Goal: Task Accomplishment & Management: Use online tool/utility

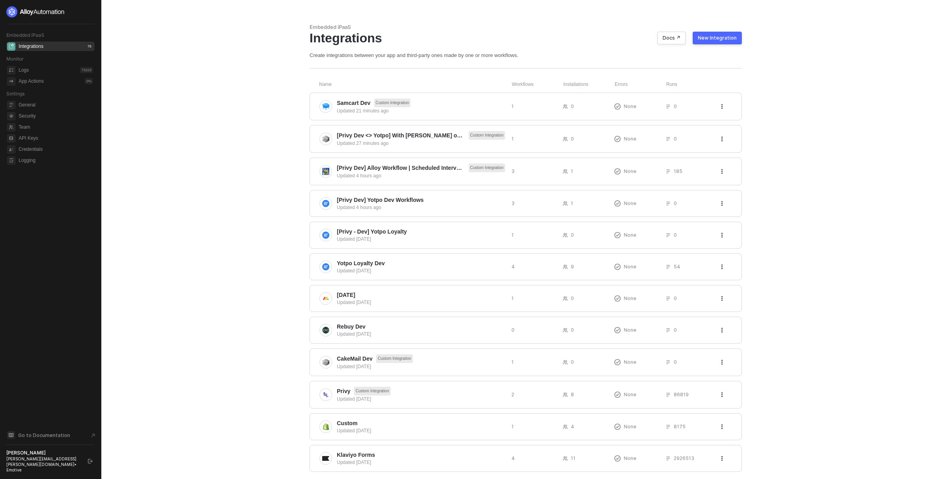
click at [724, 37] on div "New Integration" at bounding box center [717, 38] width 39 height 6
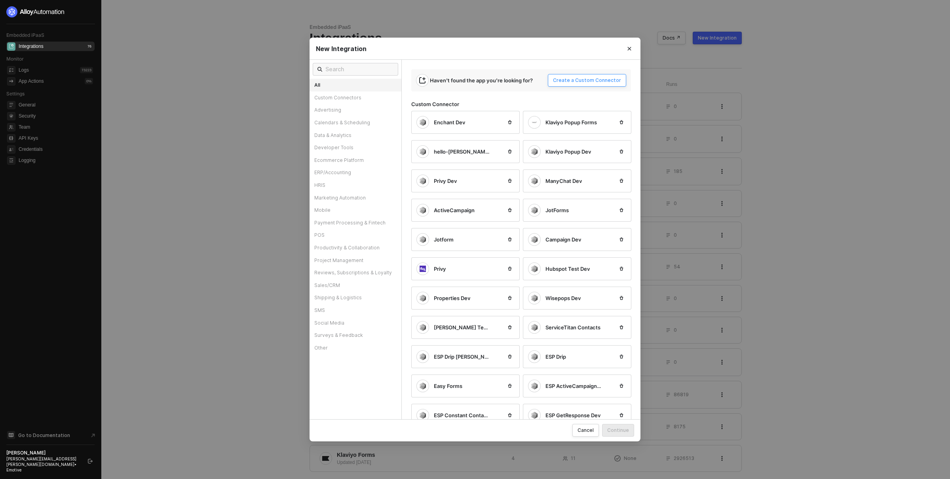
click at [597, 85] on button "Create a Custom Connector" at bounding box center [587, 80] width 78 height 13
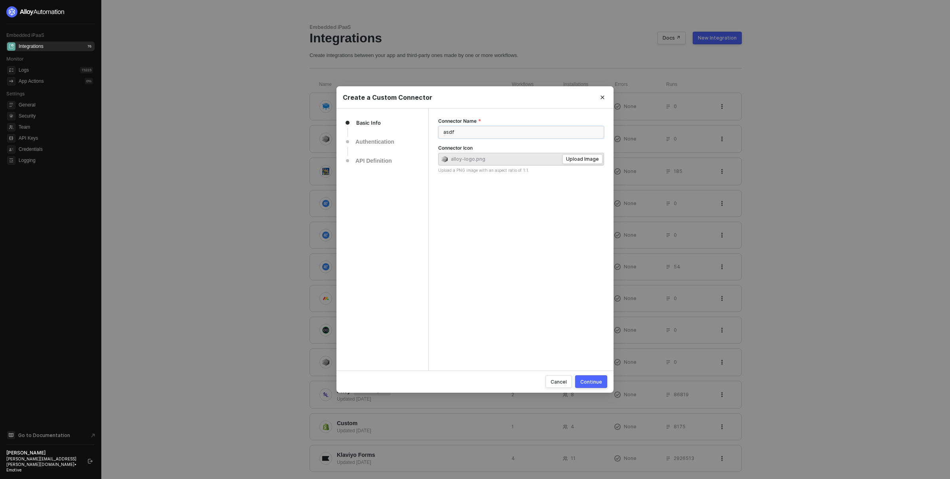
type input "asdf"
click at [596, 384] on div "Continue" at bounding box center [591, 381] width 22 height 7
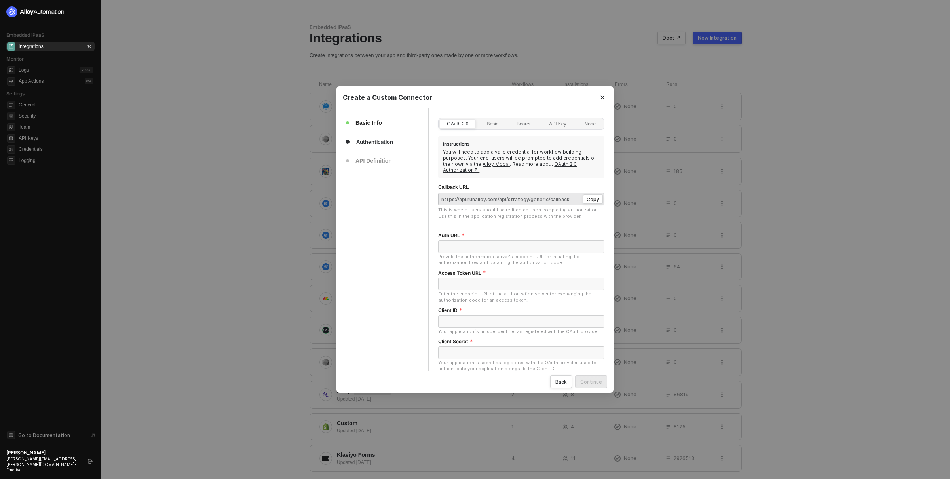
drag, startPoint x: 601, startPoint y: 98, endPoint x: 548, endPoint y: 100, distance: 52.7
click at [549, 100] on div "Create a Custom Connector Basic Info Authentication API Definition OAuth 2.0 Ba…" at bounding box center [474, 239] width 277 height 306
click at [601, 93] on button "Close" at bounding box center [602, 97] width 13 height 13
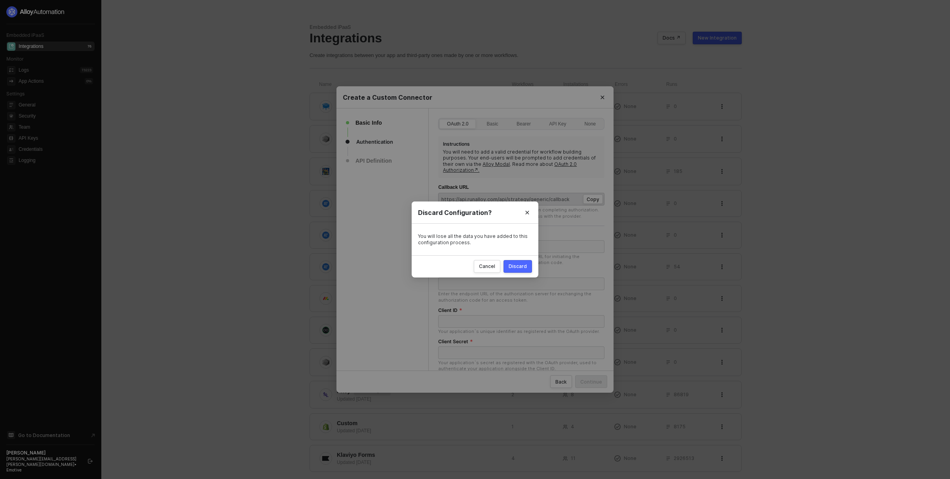
click at [520, 266] on div "Discard" at bounding box center [518, 266] width 18 height 7
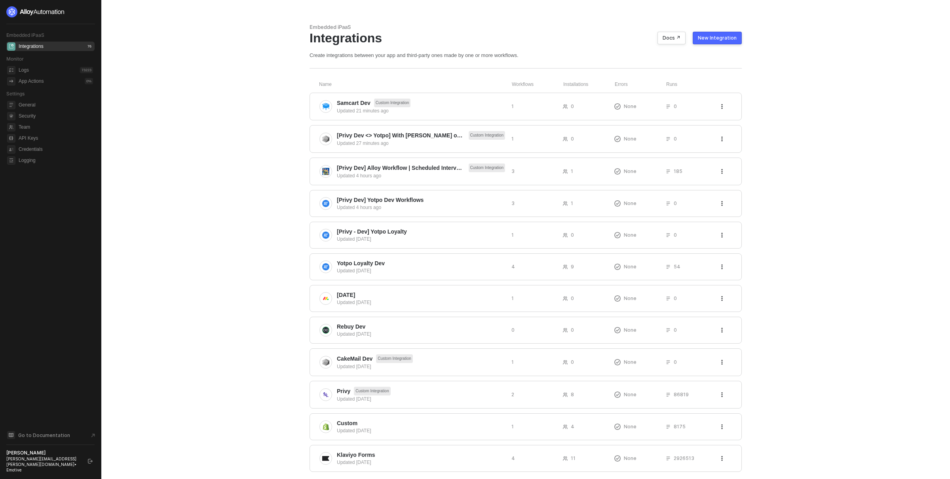
click at [269, 253] on main "Embedded iPaaS Integrations Docs ↗ New Integration Create integrations between …" at bounding box center [475, 260] width 950 height 520
click at [431, 143] on div "Updated 27 minutes ago" at bounding box center [421, 143] width 168 height 7
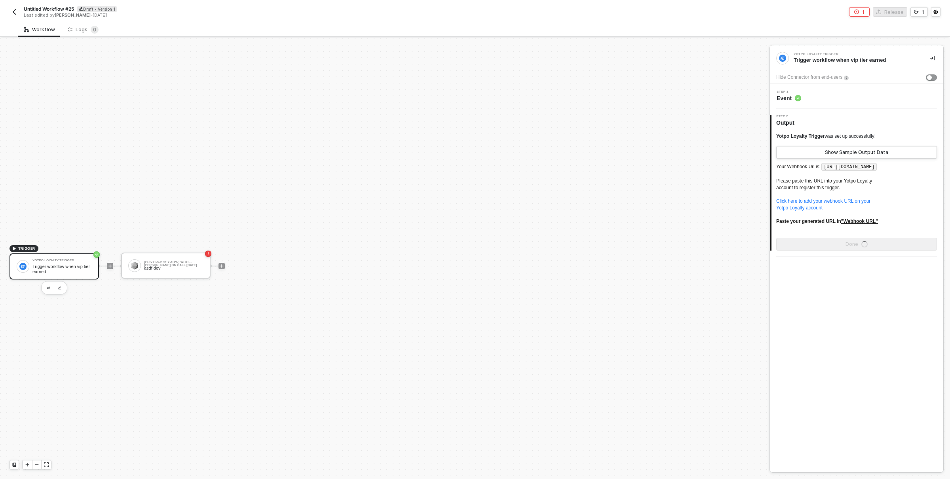
scroll to position [15, 0]
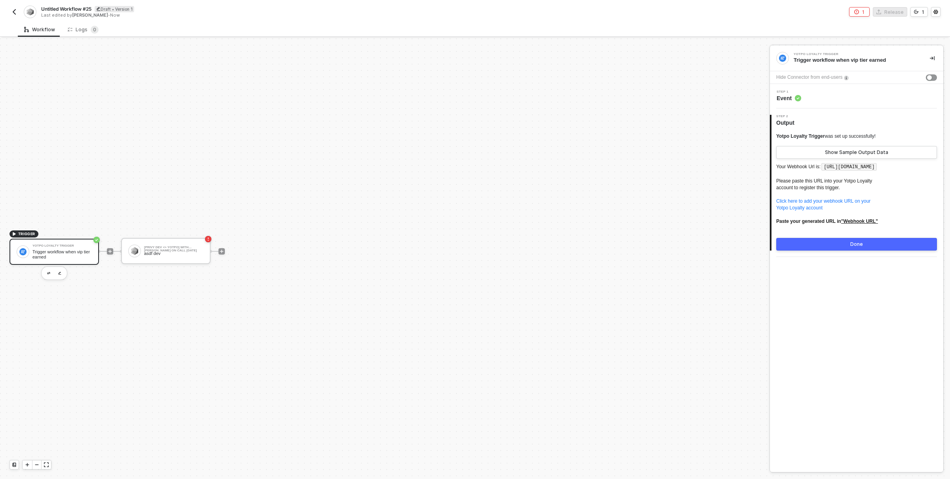
click at [836, 166] on code "https://webhooks.runalloy.com/yotpoLoyalty/:merchantUserId" at bounding box center [848, 167] width 55 height 8
drag, startPoint x: 836, startPoint y: 166, endPoint x: 830, endPoint y: 178, distance: 12.6
click at [830, 171] on code "https://webhooks.runalloy.com/yotpoLoyalty/:merchantUserId" at bounding box center [848, 167] width 55 height 8
click at [829, 169] on code "https://webhooks.runalloy.com/yotpoLoyalty/:merchantUserId" at bounding box center [848, 167] width 55 height 8
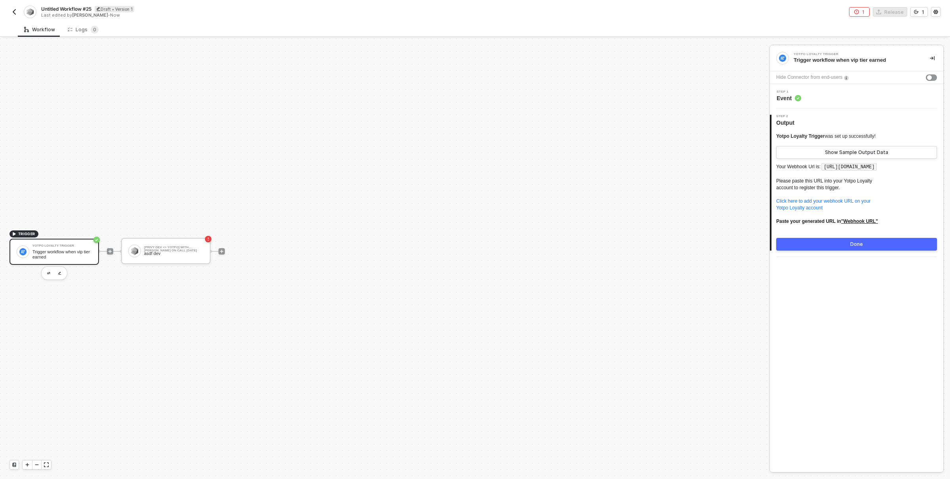
drag, startPoint x: 829, startPoint y: 169, endPoint x: 826, endPoint y: 176, distance: 7.8
click at [826, 171] on code "https://webhooks.runalloy.com/yotpoLoyalty/:merchantUserId" at bounding box center [848, 167] width 55 height 8
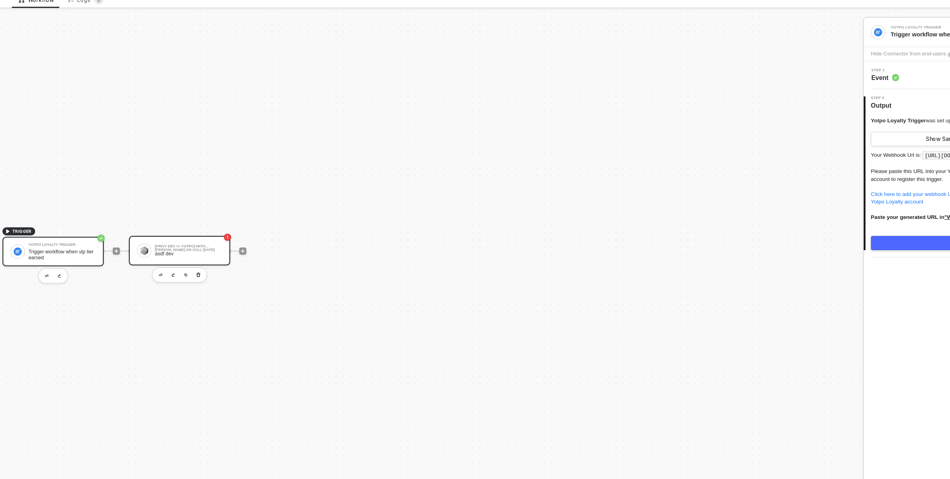
click at [168, 251] on div "asdf dev" at bounding box center [173, 253] width 59 height 5
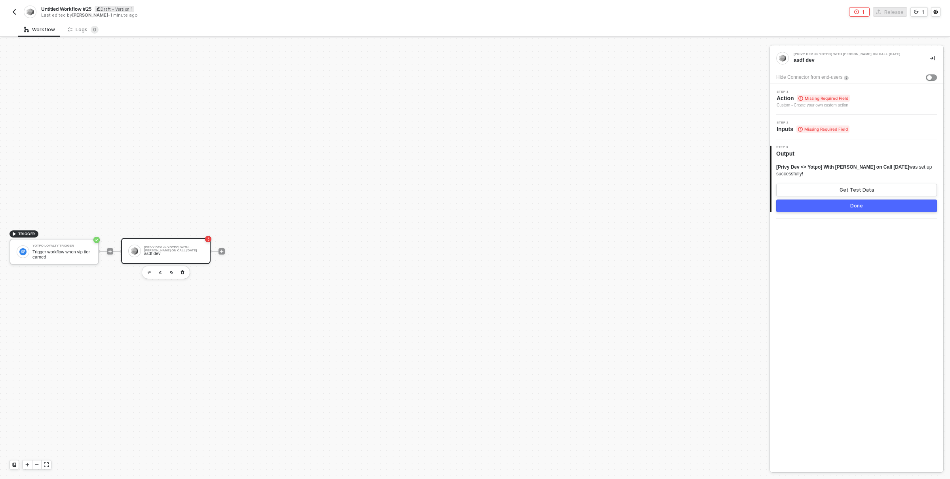
click at [903, 259] on div "[Privy Dev <> Yotpo] With Robbie on Call 09.23.25 asdf dev Hide Connector from …" at bounding box center [856, 259] width 173 height 426
click at [15, 11] on img "button" at bounding box center [14, 12] width 6 height 6
